Goal: Task Accomplishment & Management: Use online tool/utility

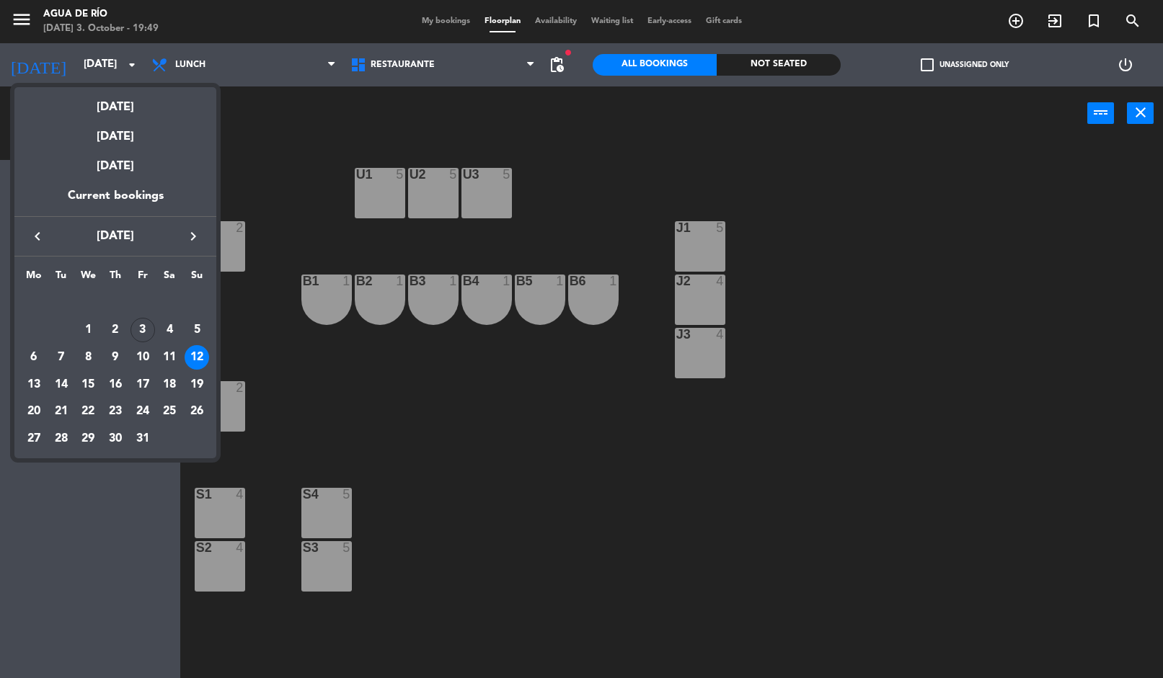
scroll to position [58, 0]
click at [161, 354] on div "11" at bounding box center [169, 357] width 25 height 25
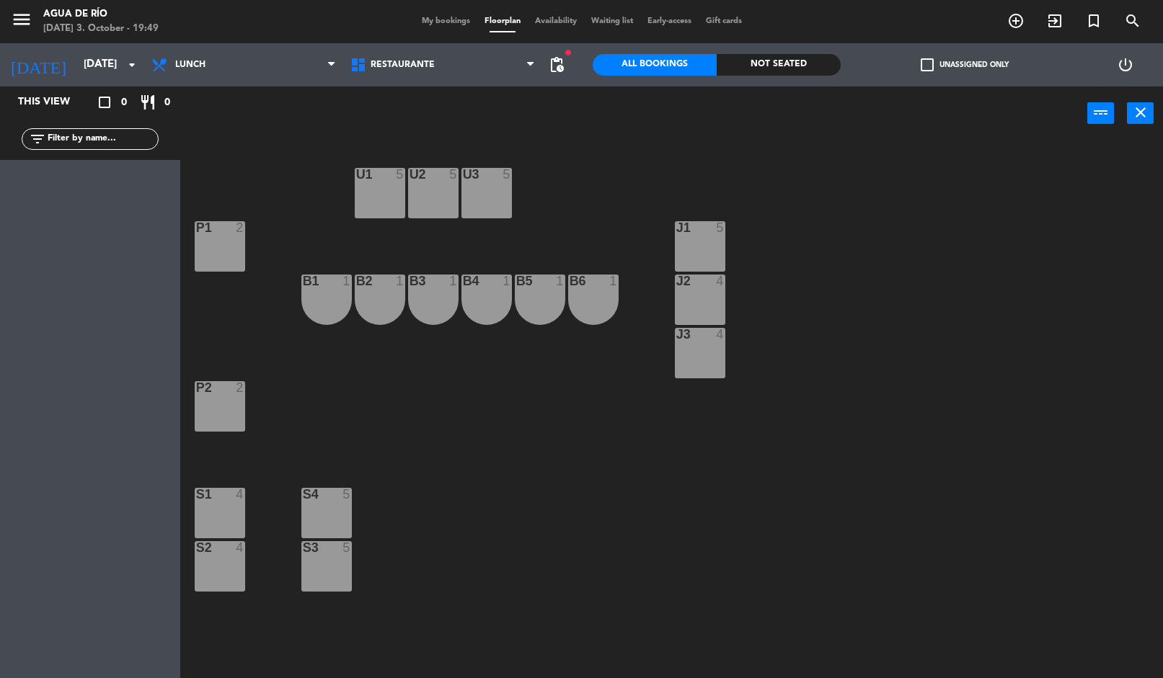
type input "[DATE]"
click at [47, 33] on div "[DATE] 3. October - 19:49" at bounding box center [100, 29] width 115 height 14
click at [24, 25] on icon "menu" at bounding box center [22, 20] width 22 height 22
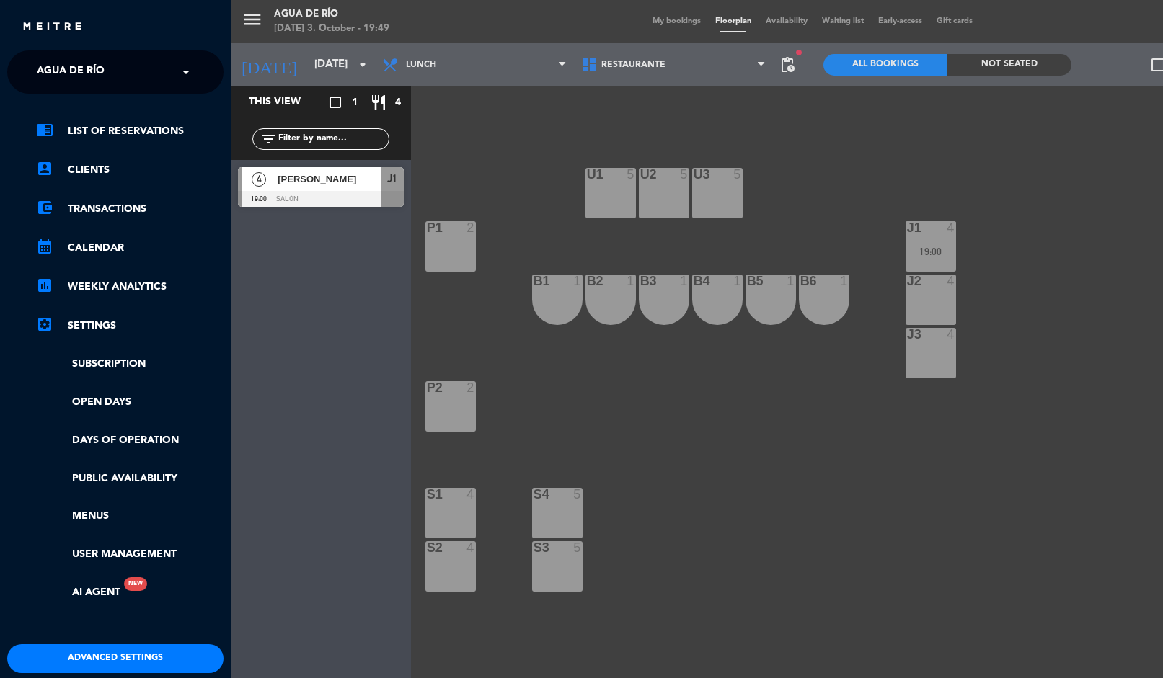
click at [56, 57] on span "Agua de río" at bounding box center [71, 72] width 68 height 30
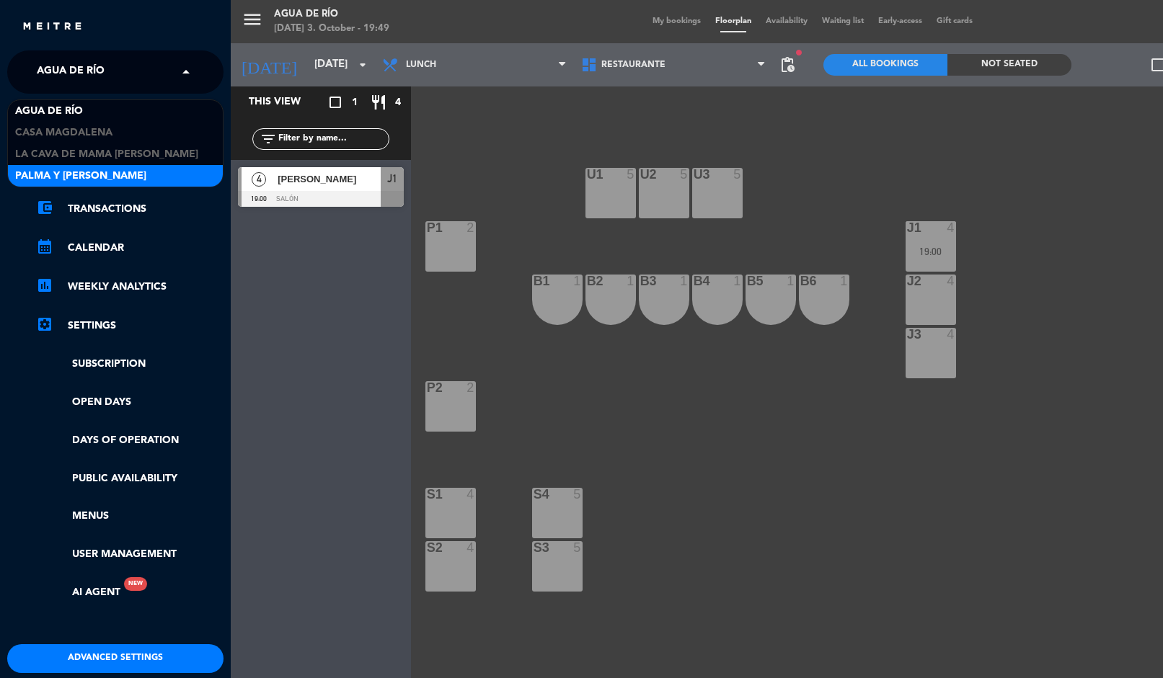
click at [16, 168] on span "Palma y [PERSON_NAME]" at bounding box center [80, 176] width 131 height 17
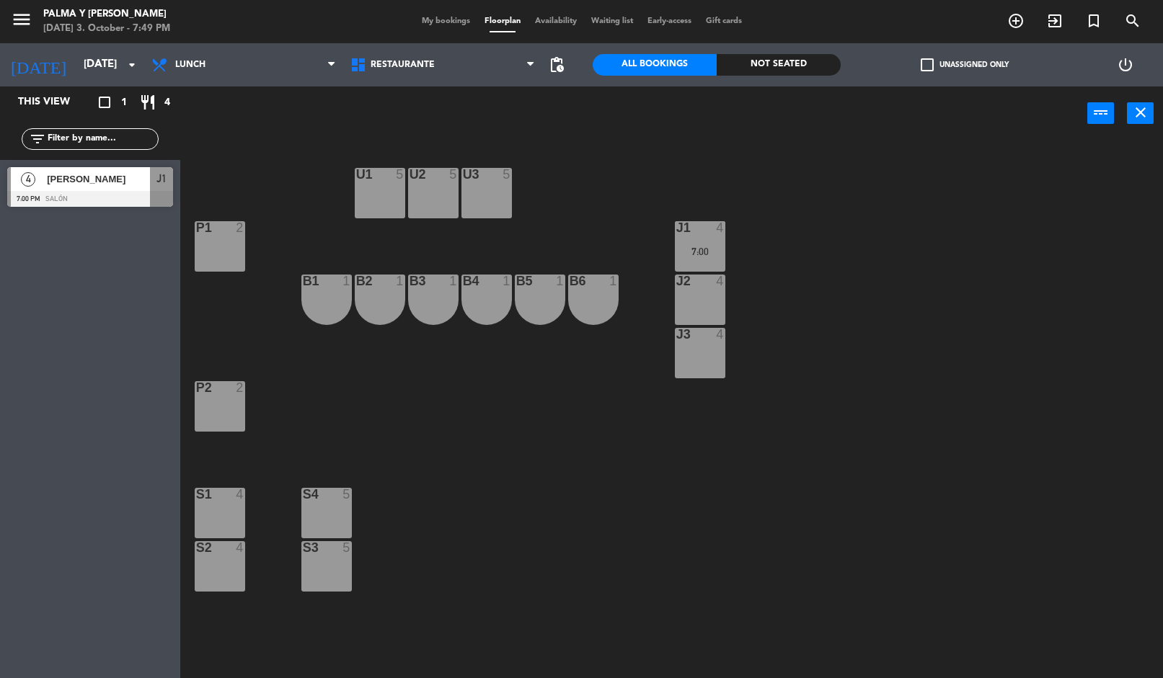
click at [239, 159] on div "U1 5 U2 5 U3 5 J1 4 7:00 P1 2 J2 4 B1 1 B2 1 B3 1 B4 1 B5 1 B6 1 J3 4 P2 2 S1 4…" at bounding box center [677, 411] width 971 height 538
click at [421, 79] on span "Restaurante" at bounding box center [442, 65] width 199 height 32
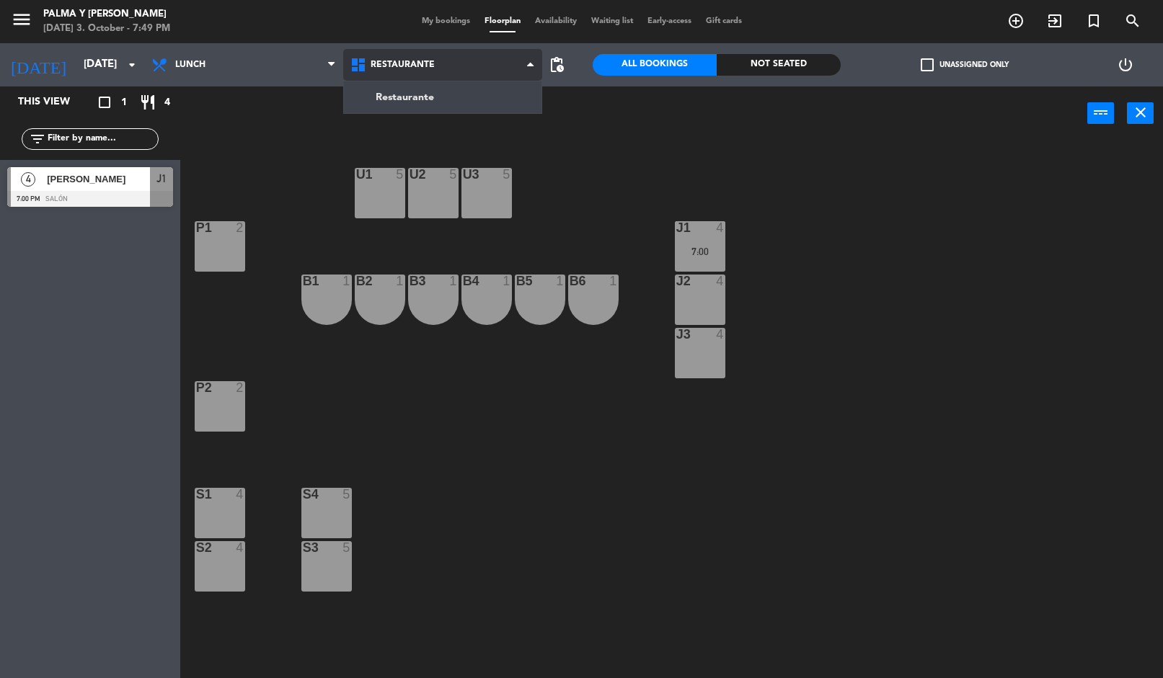
click at [372, 105] on ng-component "menu Palma y [PERSON_NAME] [DATE] 3. October - 7:49 PM My bookings Floorplan Av…" at bounding box center [581, 340] width 1163 height 680
click at [380, 62] on span "Restaurante" at bounding box center [402, 65] width 64 height 10
click at [260, 164] on div "U1 5 U2 5 U3 5 J1 4 7:00 P1 2 J2 4 B1 1 B2 1 B3 1 B4 1 B5 1 B6 1 J3 4 P2 2 S1 4…" at bounding box center [677, 411] width 971 height 538
click at [407, 79] on span "Restaurante" at bounding box center [442, 65] width 199 height 32
click at [370, 104] on ng-component "menu Palma y [PERSON_NAME] [DATE] 3. October - 7:49 PM My bookings Floorplan Av…" at bounding box center [581, 340] width 1163 height 680
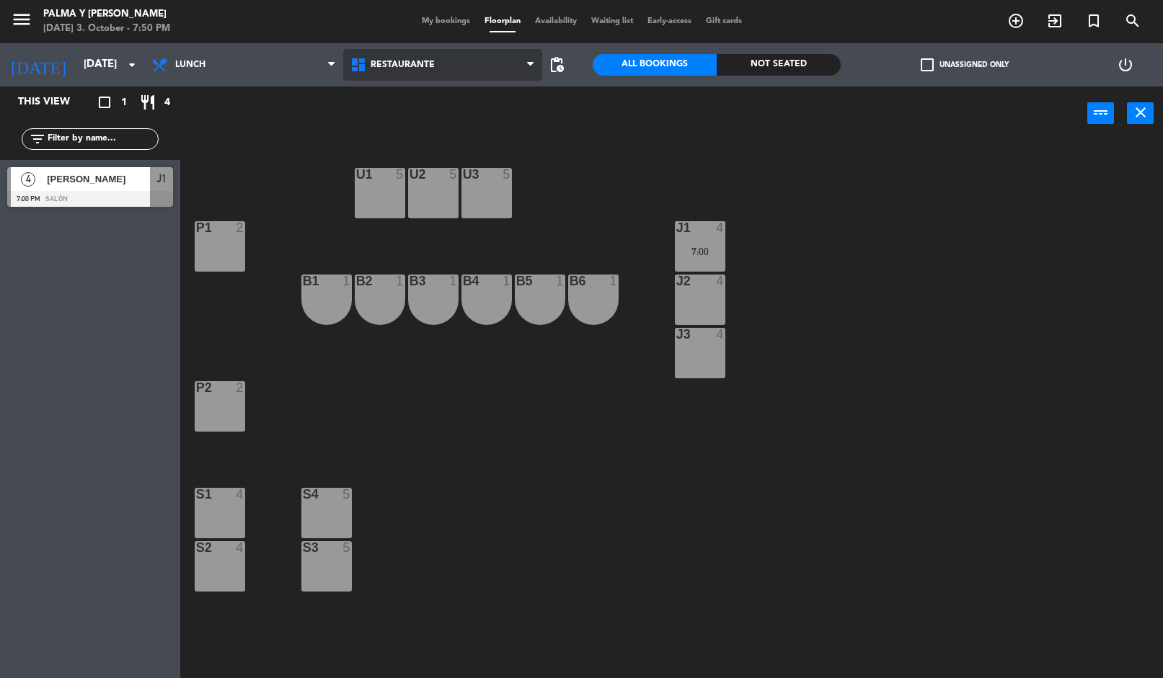
click at [377, 55] on span "Restaurante" at bounding box center [442, 65] width 199 height 32
click at [377, 102] on ng-component "menu Palma y [PERSON_NAME] [DATE] 3. October - 7:50 PM My bookings Floorplan Av…" at bounding box center [581, 340] width 1163 height 680
click at [25, 24] on icon "menu" at bounding box center [22, 20] width 22 height 22
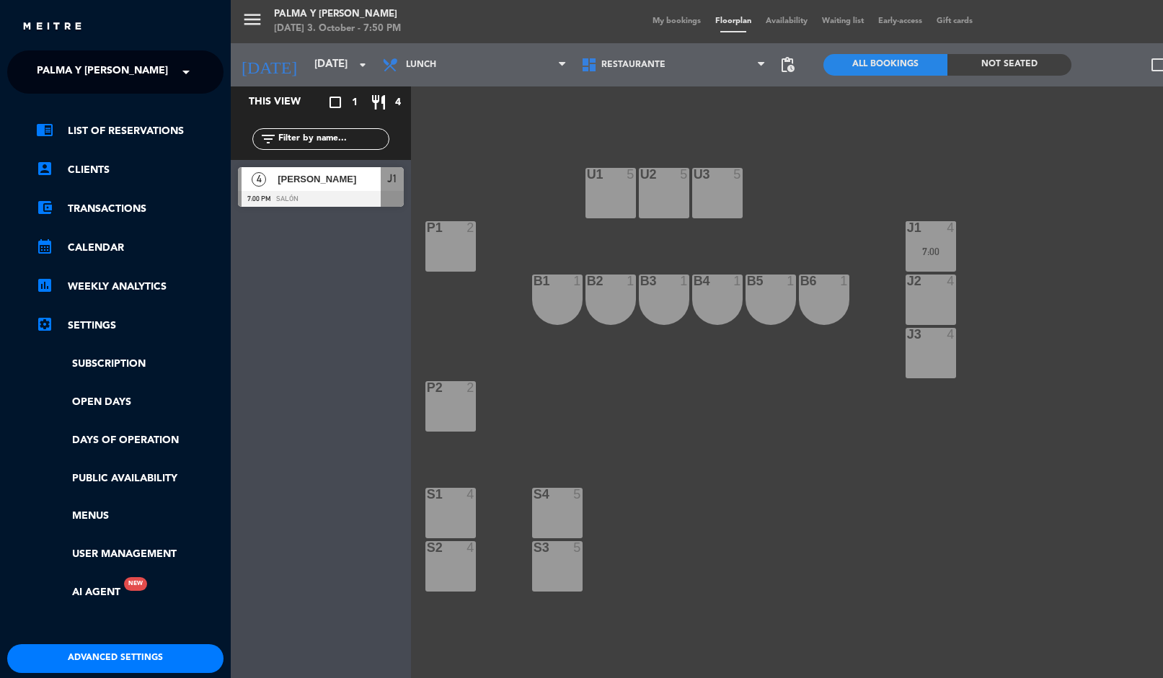
click at [55, 57] on span "Palma y [PERSON_NAME]" at bounding box center [102, 72] width 131 height 30
